Goal: Task Accomplishment & Management: Manage account settings

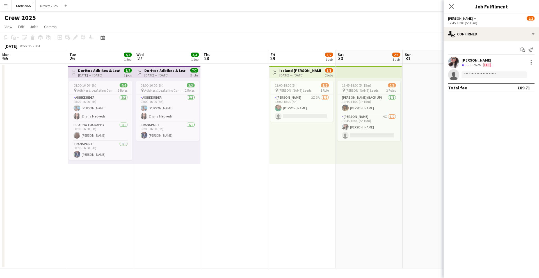
scroll to position [0, 134]
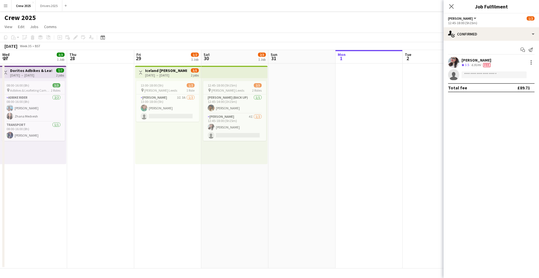
click at [367, 152] on app-date-cell at bounding box center [369, 165] width 67 height 205
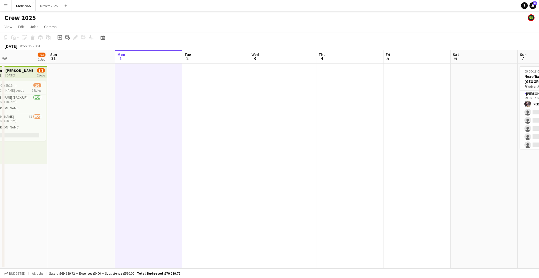
drag, startPoint x: 402, startPoint y: 172, endPoint x: 167, endPoint y: 189, distance: 234.9
click at [167, 189] on app-calendar-viewport "Thu 28 Fri 29 1/2 1 Job Sat 30 2/3 1 Job Sun 31 Mon 1 Tue 2 Wed 3 Thu 4 Fri 5 S…" at bounding box center [269, 159] width 539 height 218
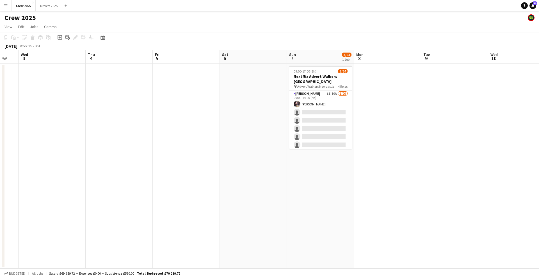
drag, startPoint x: 380, startPoint y: 193, endPoint x: 67, endPoint y: 190, distance: 312.4
click at [67, 190] on app-calendar-viewport "Sun 31 Mon 1 Tue 2 Wed 3 Thu 4 Fri 5 Sat 6 Sun 7 3/24 1 Job Mon 8 Tue 9 Wed 10 …" at bounding box center [269, 159] width 539 height 218
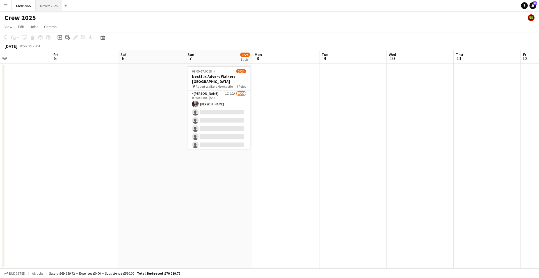
click at [49, 6] on button "Drivers 2025 Close" at bounding box center [49, 5] width 27 height 11
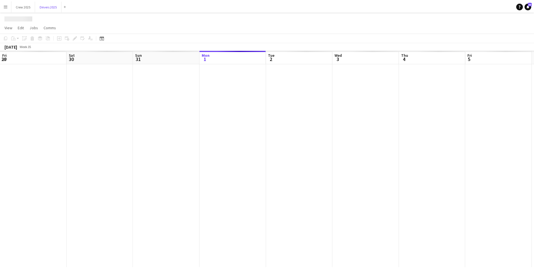
scroll to position [0, 134]
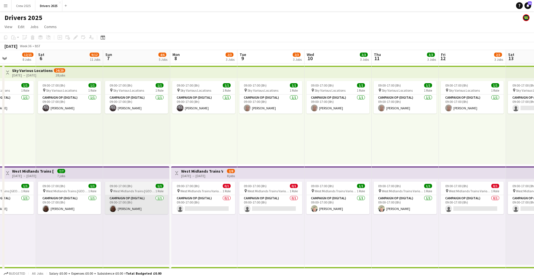
drag, startPoint x: 405, startPoint y: 236, endPoint x: 171, endPoint y: 210, distance: 235.2
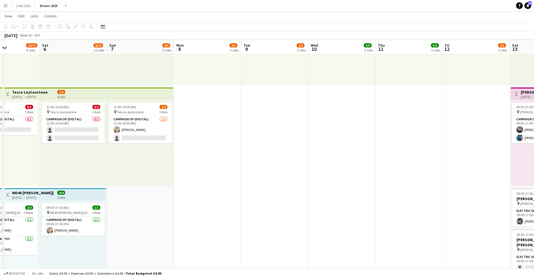
scroll to position [281, 0]
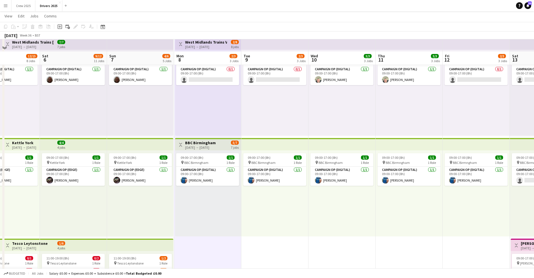
scroll to position [140, 0]
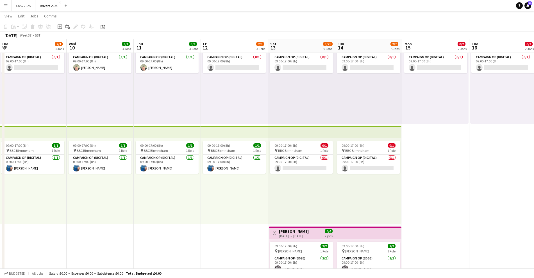
drag, startPoint x: 420, startPoint y: 236, endPoint x: 104, endPoint y: 238, distance: 316.6
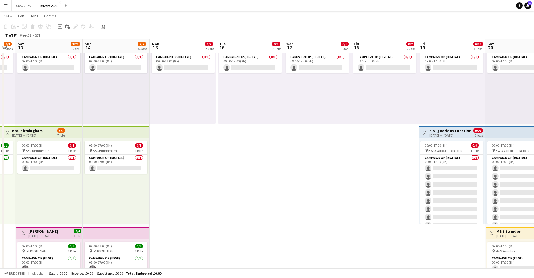
drag, startPoint x: 439, startPoint y: 219, endPoint x: 232, endPoint y: 222, distance: 207.4
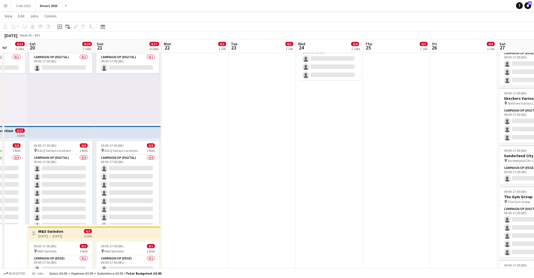
drag, startPoint x: 380, startPoint y: 216, endPoint x: 38, endPoint y: 204, distance: 341.8
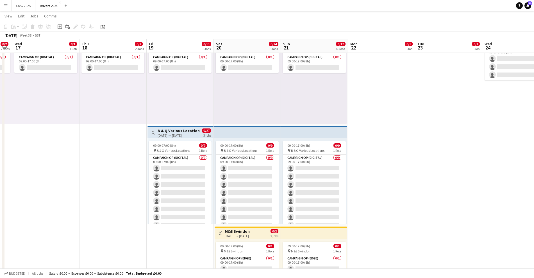
drag, startPoint x: 283, startPoint y: 215, endPoint x: 388, endPoint y: 215, distance: 105.1
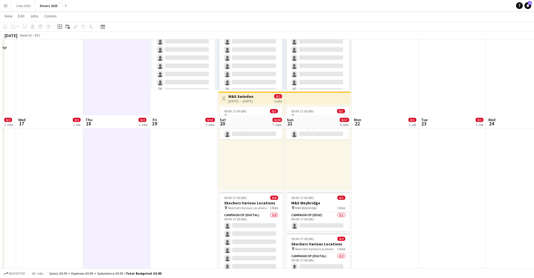
scroll to position [351, 0]
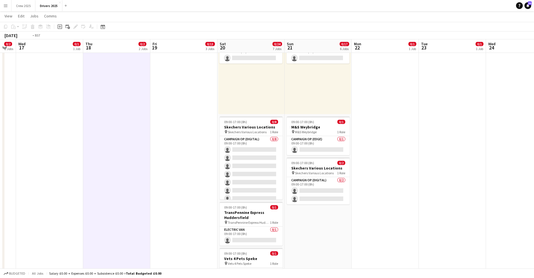
drag, startPoint x: 29, startPoint y: 179, endPoint x: 358, endPoint y: 199, distance: 329.6
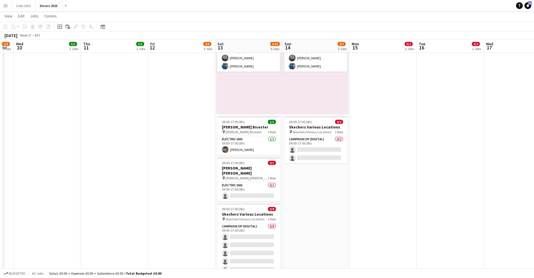
drag, startPoint x: 409, startPoint y: 205, endPoint x: 443, endPoint y: 206, distance: 33.5
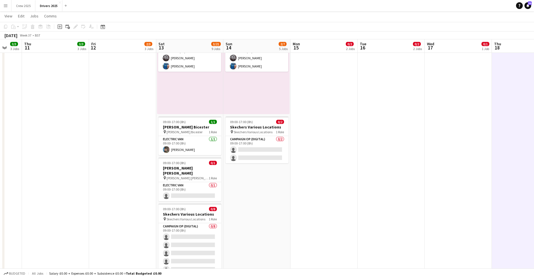
drag, startPoint x: 369, startPoint y: 201, endPoint x: 196, endPoint y: 192, distance: 173.8
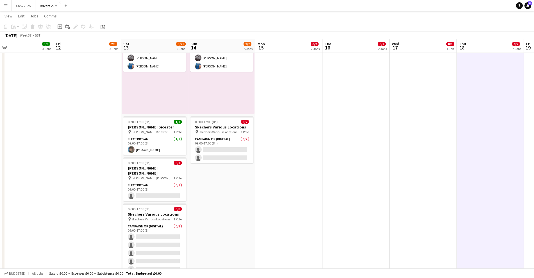
drag, startPoint x: 267, startPoint y: 204, endPoint x: 252, endPoint y: 204, distance: 14.9
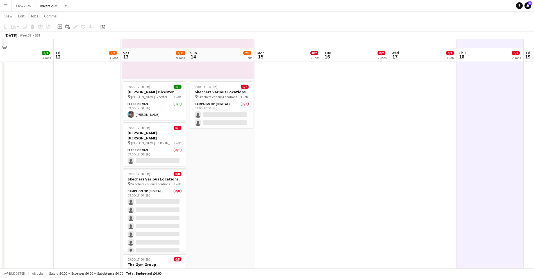
scroll to position [421, 0]
